Goal: Information Seeking & Learning: Learn about a topic

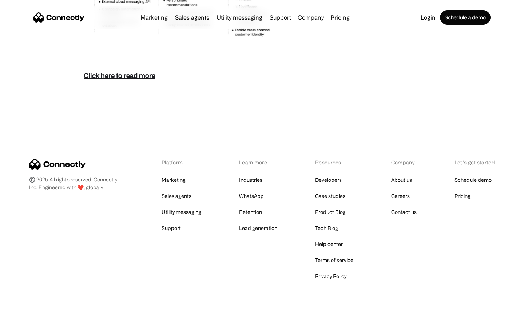
scroll to position [3155, 0]
